Goal: Task Accomplishment & Management: Use online tool/utility

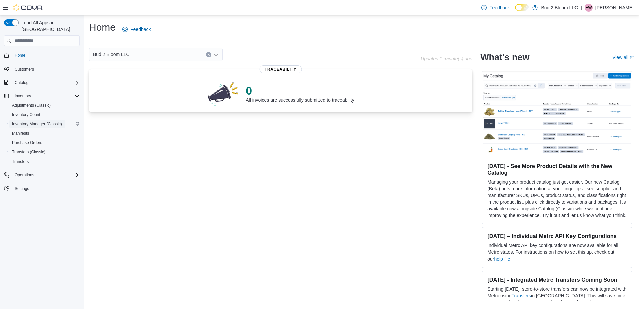
click at [31, 121] on span "Inventory Manager (Classic)" at bounding box center [37, 123] width 50 height 5
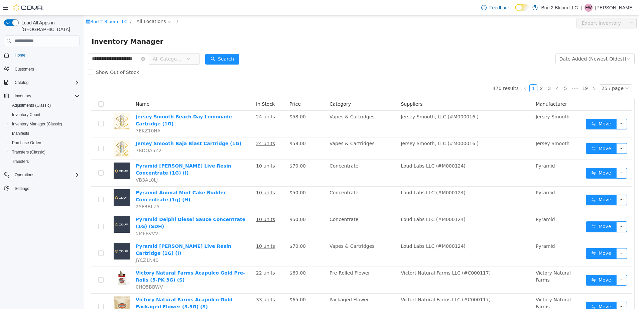
scroll to position [0, 8]
type input "**********"
click at [228, 60] on button "Search" at bounding box center [228, 59] width 34 height 11
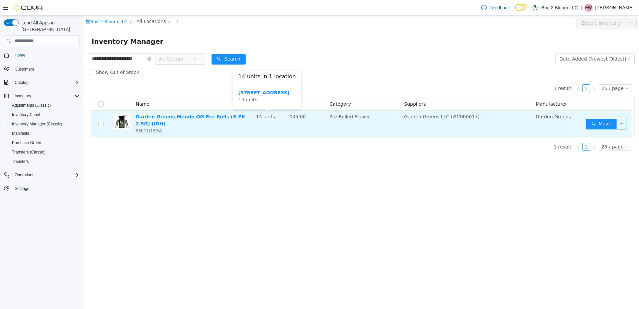
click at [261, 118] on u "14 units" at bounding box center [265, 116] width 19 height 5
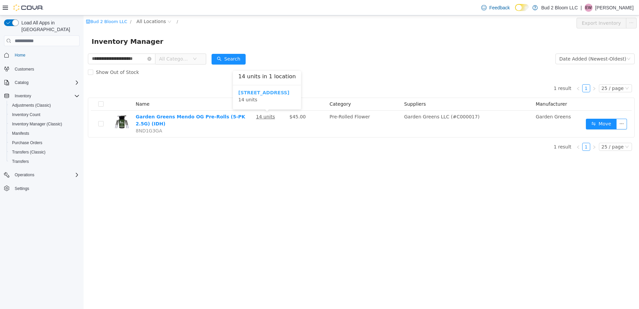
click at [261, 92] on b "[STREET_ADDRESS]" at bounding box center [263, 92] width 51 height 5
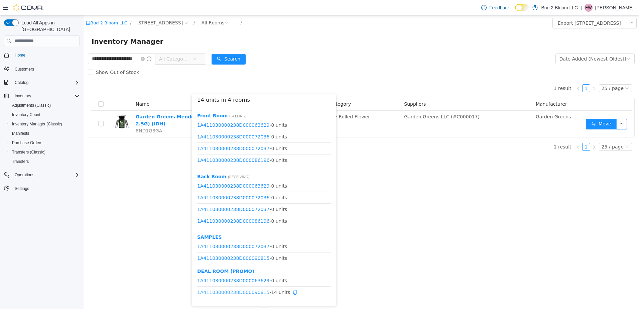
click at [248, 291] on link "1A411030000238D000090815" at bounding box center [233, 291] width 72 height 5
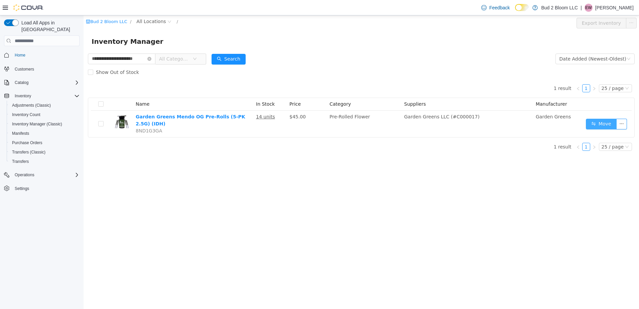
click at [612, 134] on div "1 result 1 25 / page Name In Stock Price Category Suppliers Manufacturer Garden…" at bounding box center [361, 117] width 546 height 77
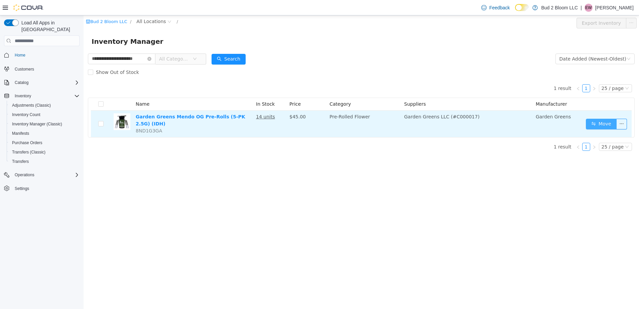
click at [593, 120] on button "Move" at bounding box center [600, 124] width 31 height 11
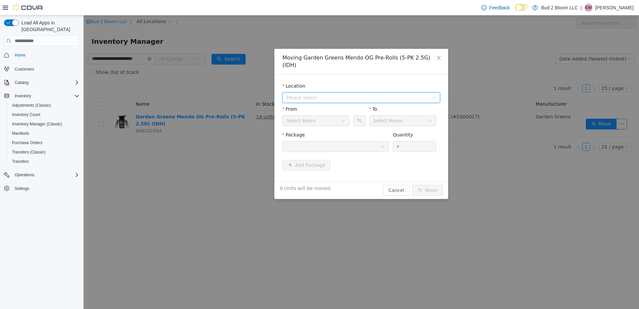
click at [326, 94] on span "Please select" at bounding box center [357, 97] width 142 height 7
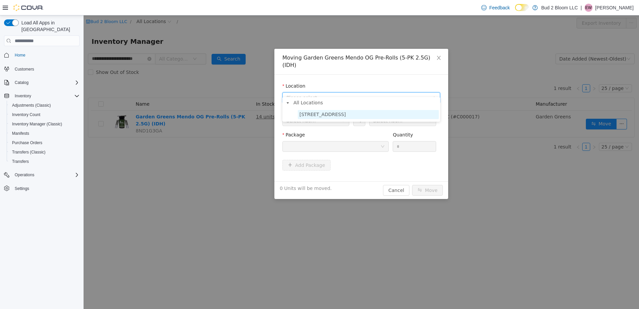
click at [322, 116] on span "[STREET_ADDRESS]" at bounding box center [322, 114] width 46 height 5
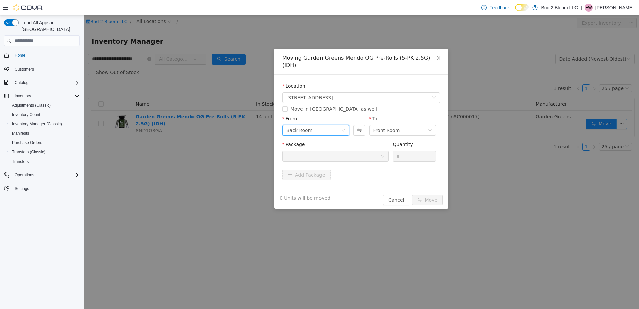
click at [325, 125] on div "Back Room" at bounding box center [313, 130] width 54 height 10
click at [298, 170] on li "DEAL ROOM (PROMO)" at bounding box center [315, 174] width 67 height 11
click at [353, 152] on div at bounding box center [333, 156] width 94 height 10
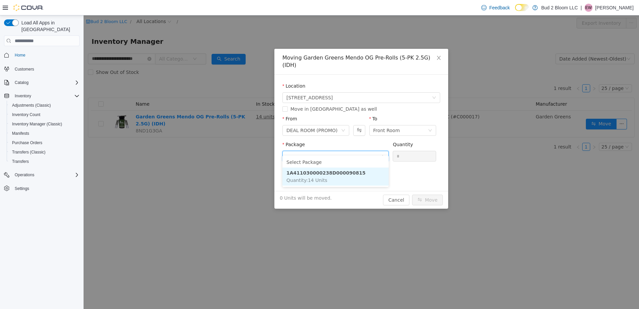
click at [332, 172] on strong "1A411030000238D000090815" at bounding box center [325, 172] width 79 height 5
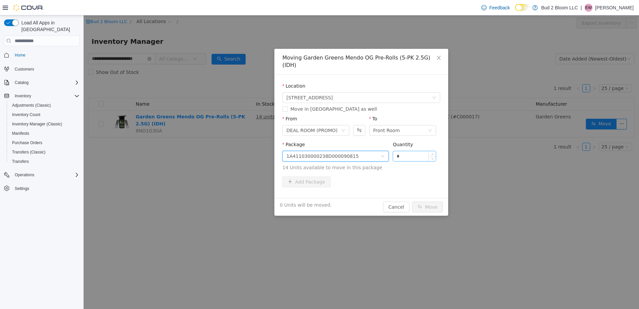
click at [414, 151] on input "*" at bounding box center [414, 156] width 43 height 10
type input "*"
click at [422, 201] on button "Move" at bounding box center [427, 206] width 31 height 11
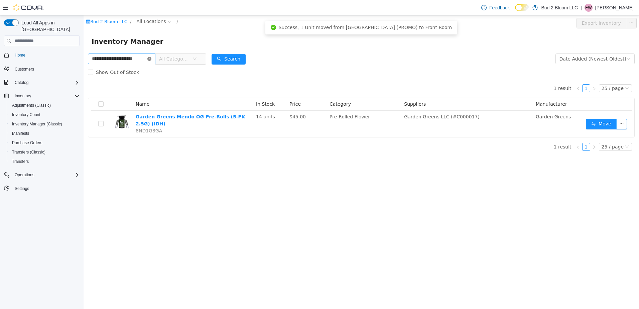
click at [148, 59] on icon "icon: close-circle" at bounding box center [149, 59] width 4 height 4
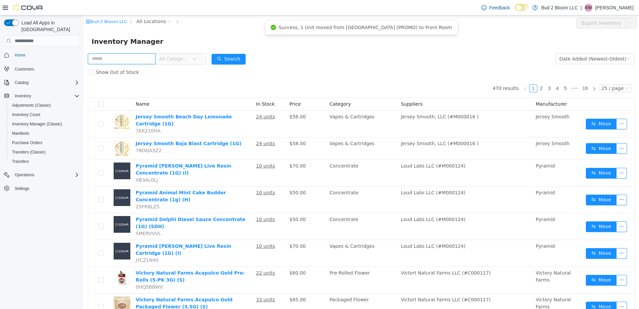
click at [133, 59] on input "text" at bounding box center [121, 58] width 67 height 11
type input "**********"
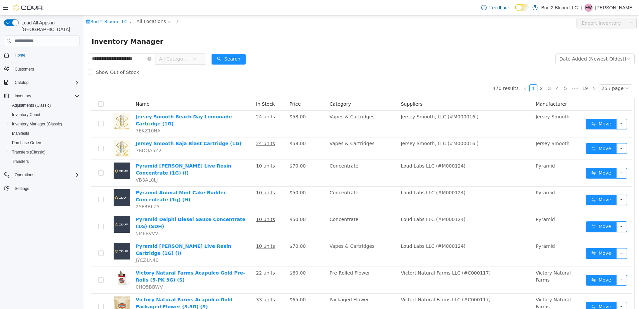
click at [228, 67] on div "Show Out of Stock" at bounding box center [361, 71] width 546 height 13
click at [228, 57] on button "Search" at bounding box center [228, 59] width 34 height 11
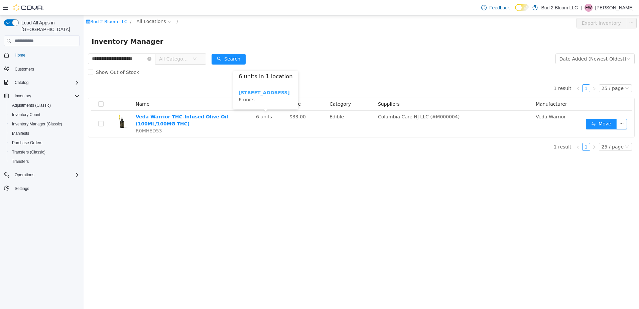
click at [258, 92] on b "[STREET_ADDRESS]" at bounding box center [263, 92] width 51 height 5
